Goal: Information Seeking & Learning: Learn about a topic

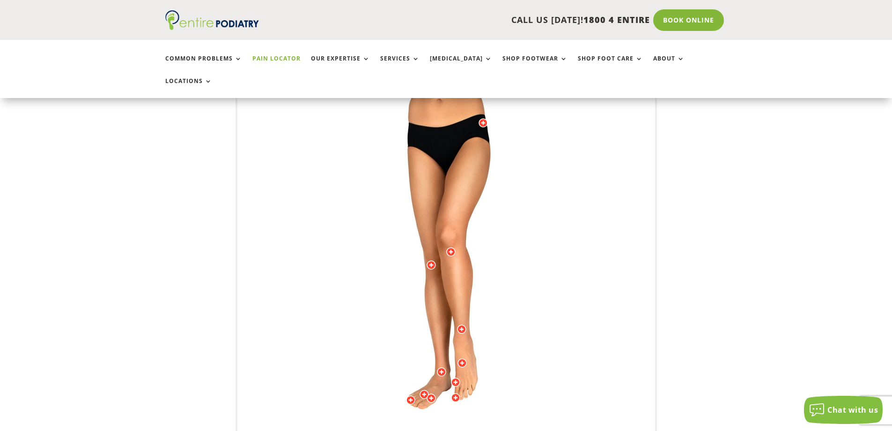
scroll to position [112, 0]
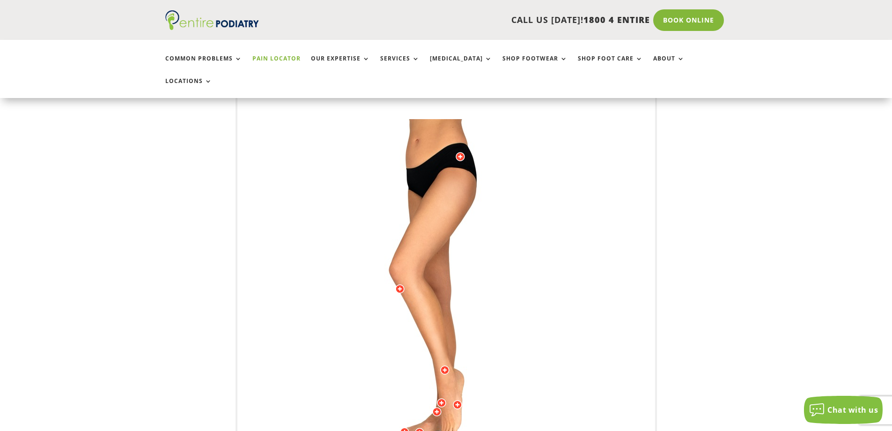
drag, startPoint x: 449, startPoint y: 118, endPoint x: 462, endPoint y: 116, distance: 12.8
click at [462, 119] on img at bounding box center [446, 306] width 259 height 375
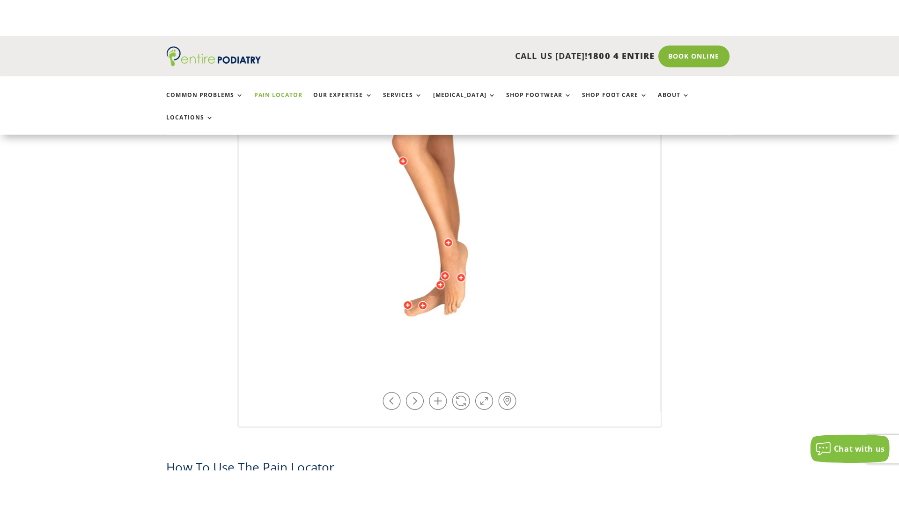
scroll to position [375, 0]
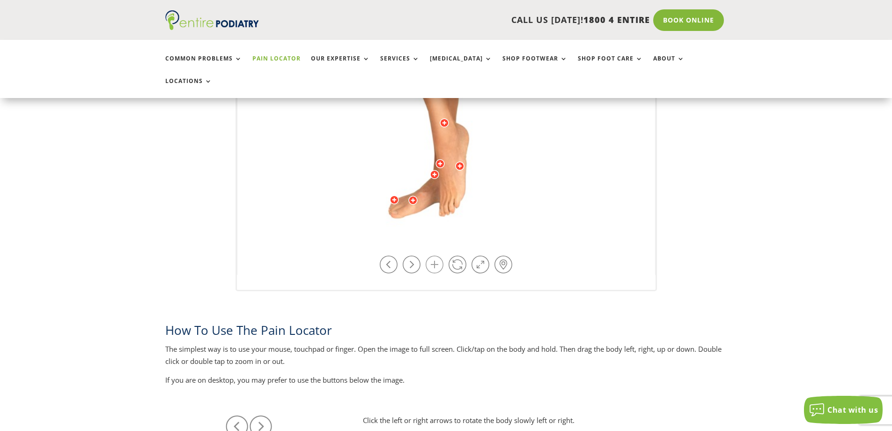
click at [436, 255] on link at bounding box center [435, 264] width 18 height 18
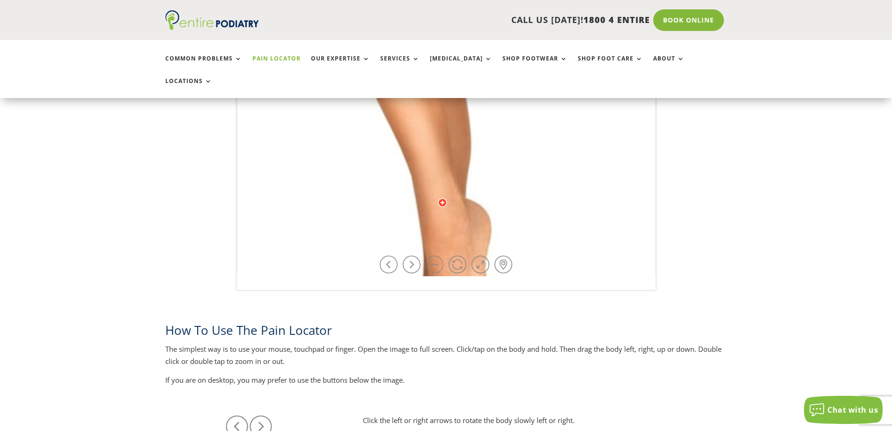
click at [436, 255] on link at bounding box center [435, 264] width 18 height 18
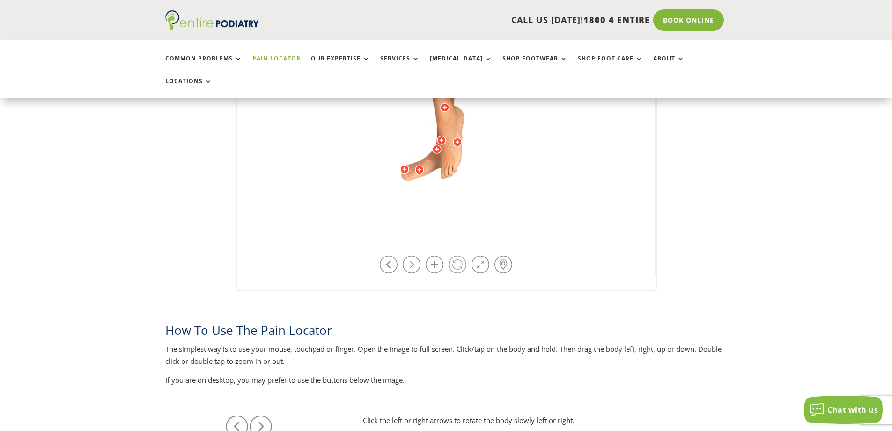
click at [459, 255] on link at bounding box center [458, 264] width 18 height 18
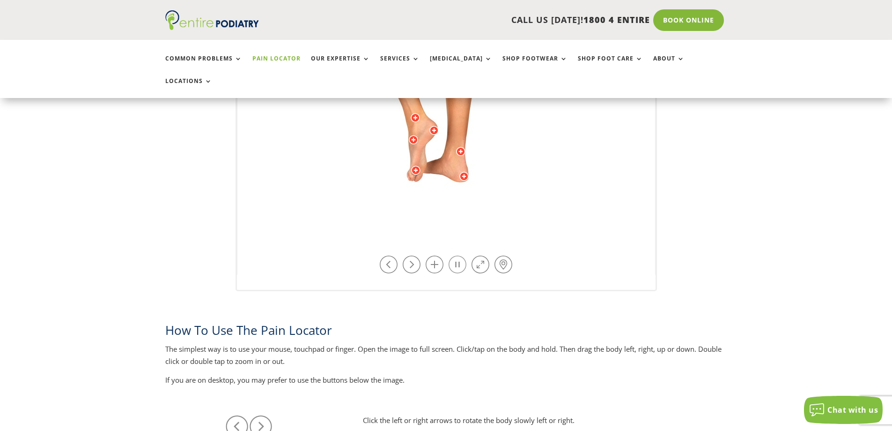
click at [459, 255] on link at bounding box center [458, 264] width 18 height 18
click at [480, 255] on link at bounding box center [481, 264] width 18 height 18
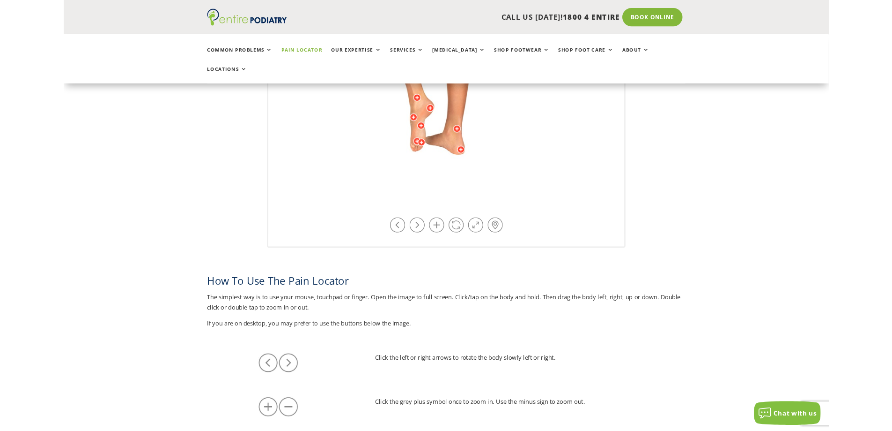
scroll to position [337, 0]
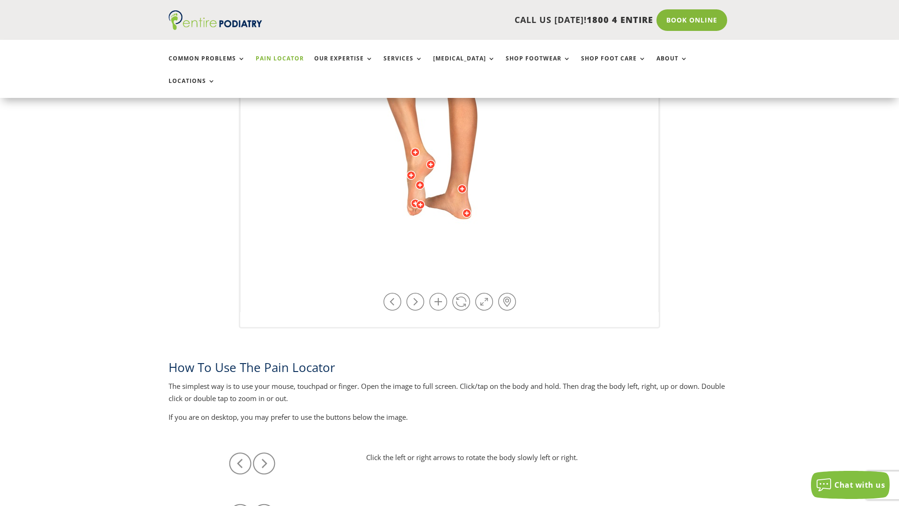
drag, startPoint x: 437, startPoint y: 270, endPoint x: 451, endPoint y: 255, distance: 20.2
drag, startPoint x: 444, startPoint y: 254, endPoint x: 257, endPoint y: 291, distance: 190.5
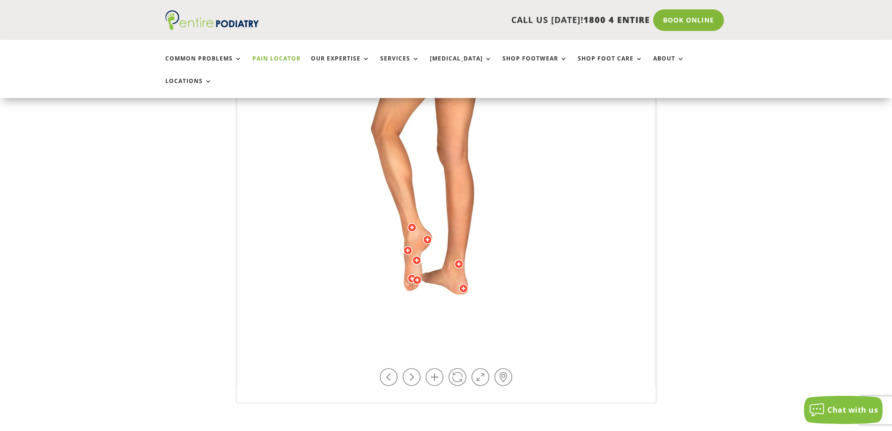
scroll to position [187, 0]
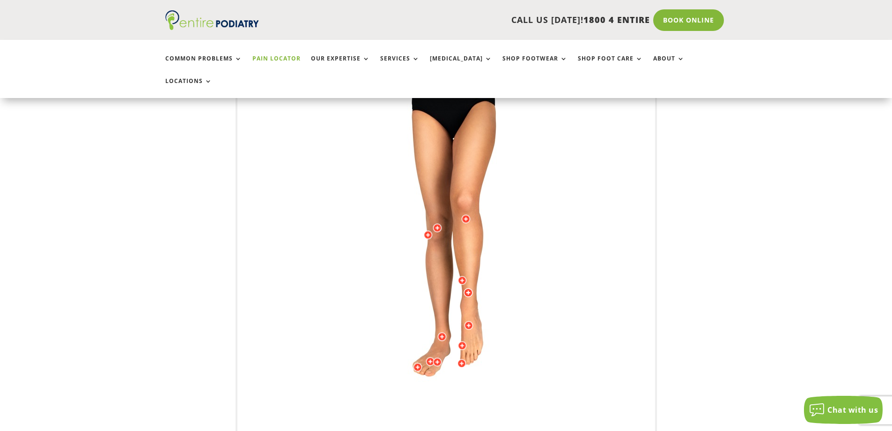
drag, startPoint x: 478, startPoint y: 196, endPoint x: 421, endPoint y: 208, distance: 58.3
click at [421, 208] on img at bounding box center [446, 231] width 259 height 375
click at [466, 214] on div at bounding box center [465, 218] width 9 height 9
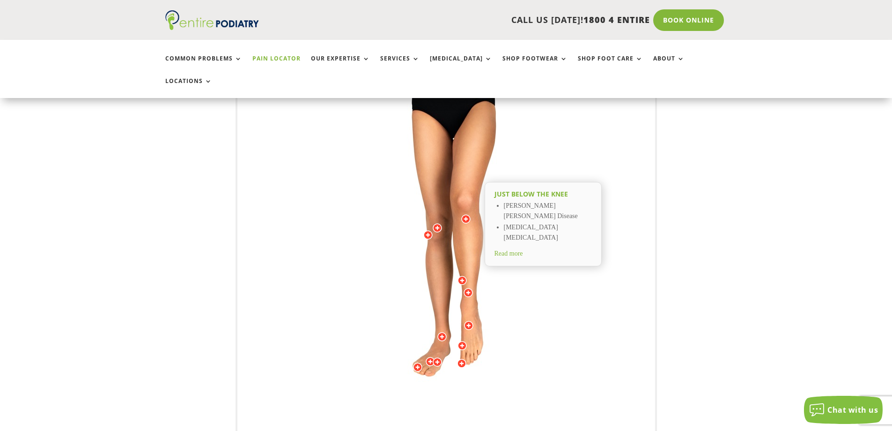
click at [519, 250] on span "Read more" at bounding box center [509, 253] width 29 height 7
